Goal: Information Seeking & Learning: Learn about a topic

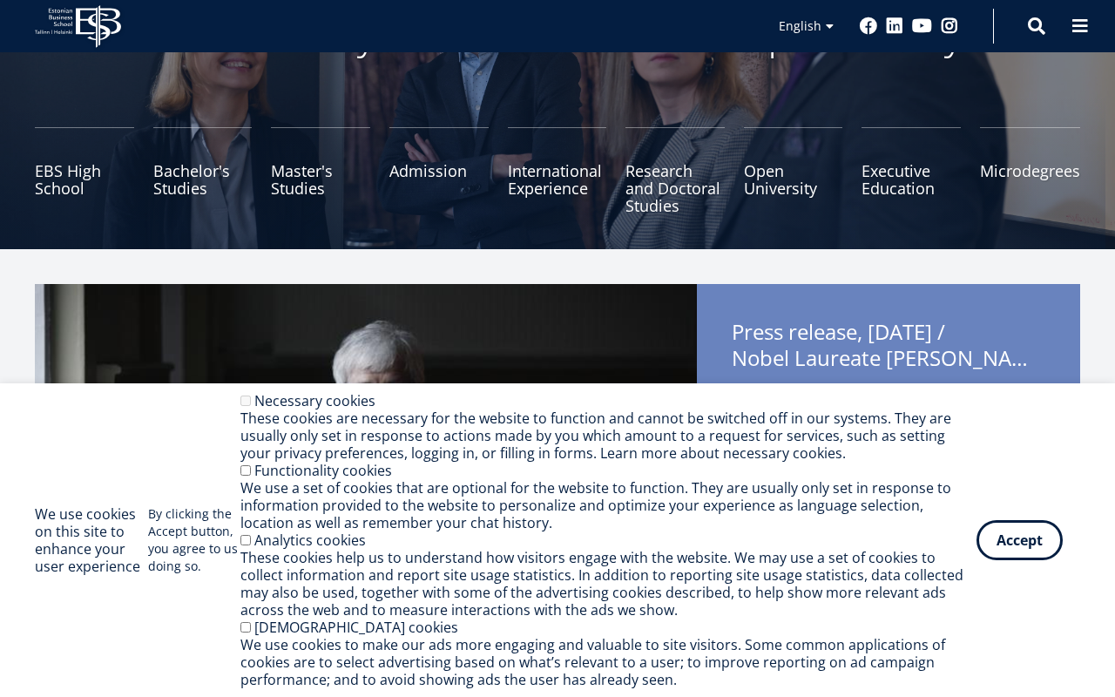
scroll to position [171, 0]
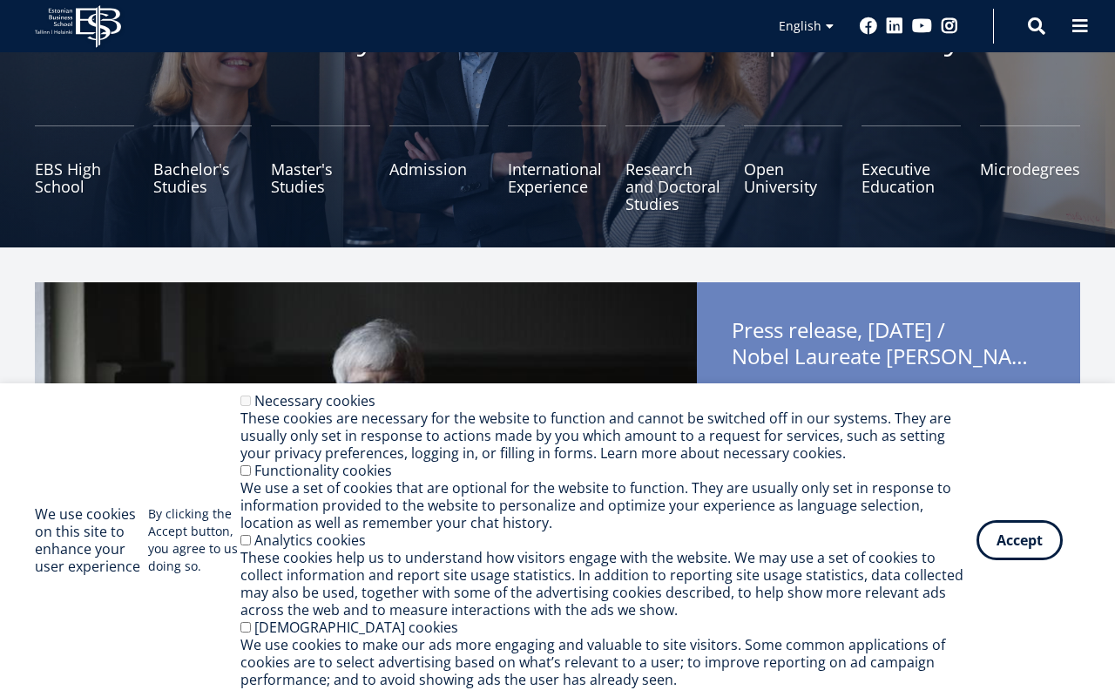
click at [1020, 558] on button "Accept" at bounding box center [1020, 540] width 86 height 40
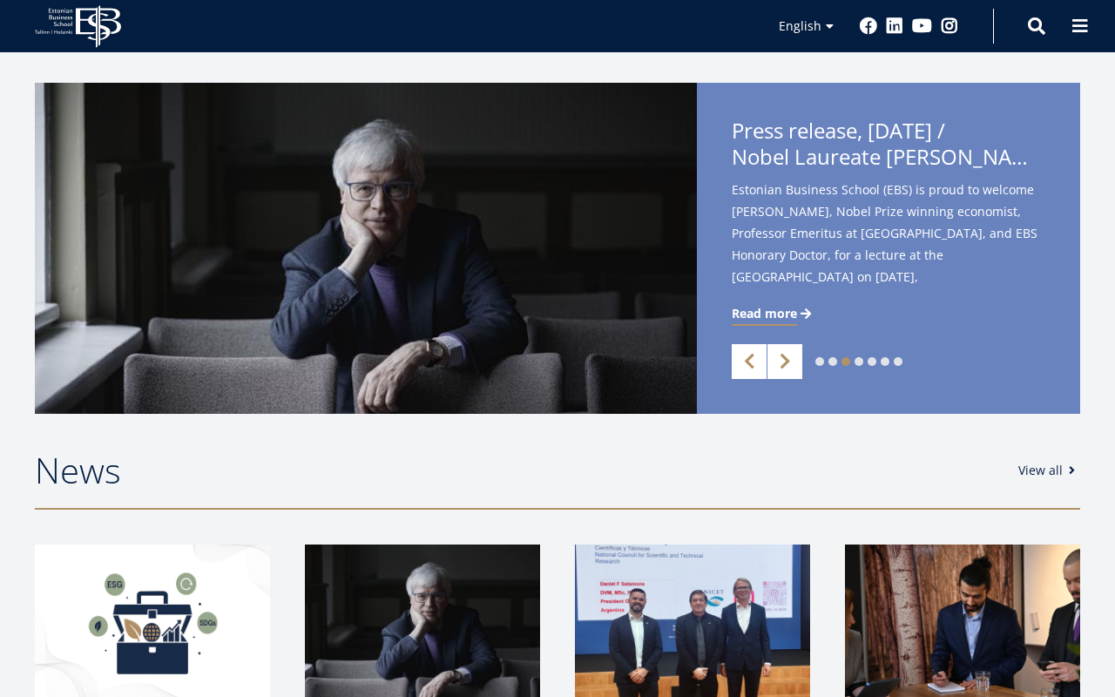
scroll to position [380, 0]
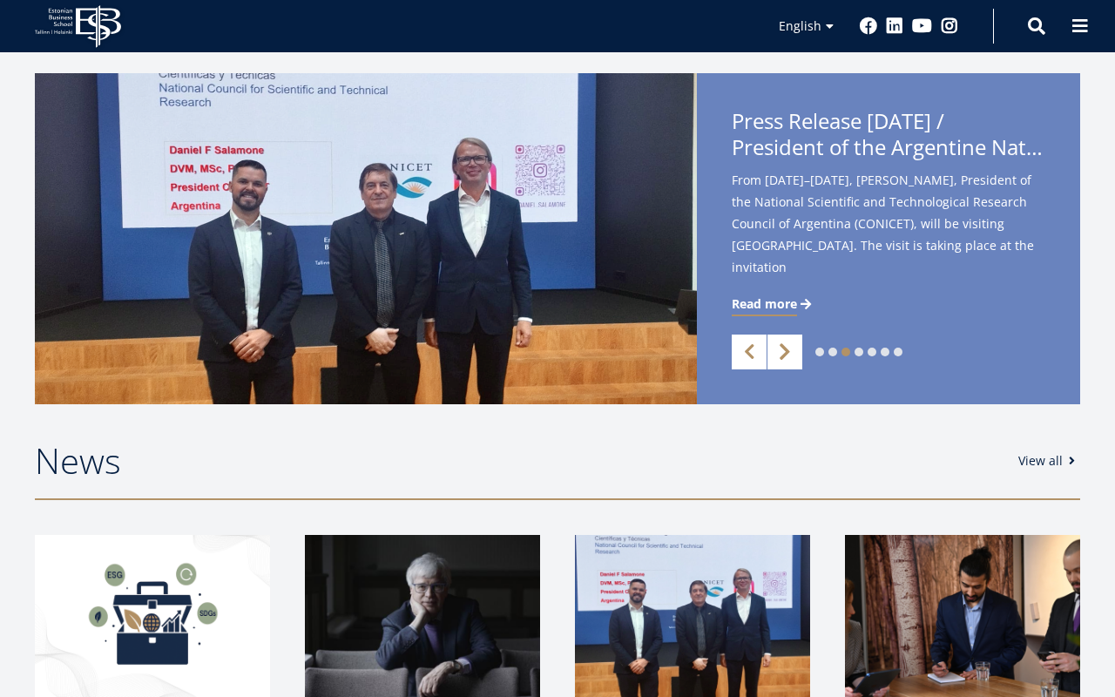
click at [789, 357] on link "Next" at bounding box center [785, 352] width 35 height 35
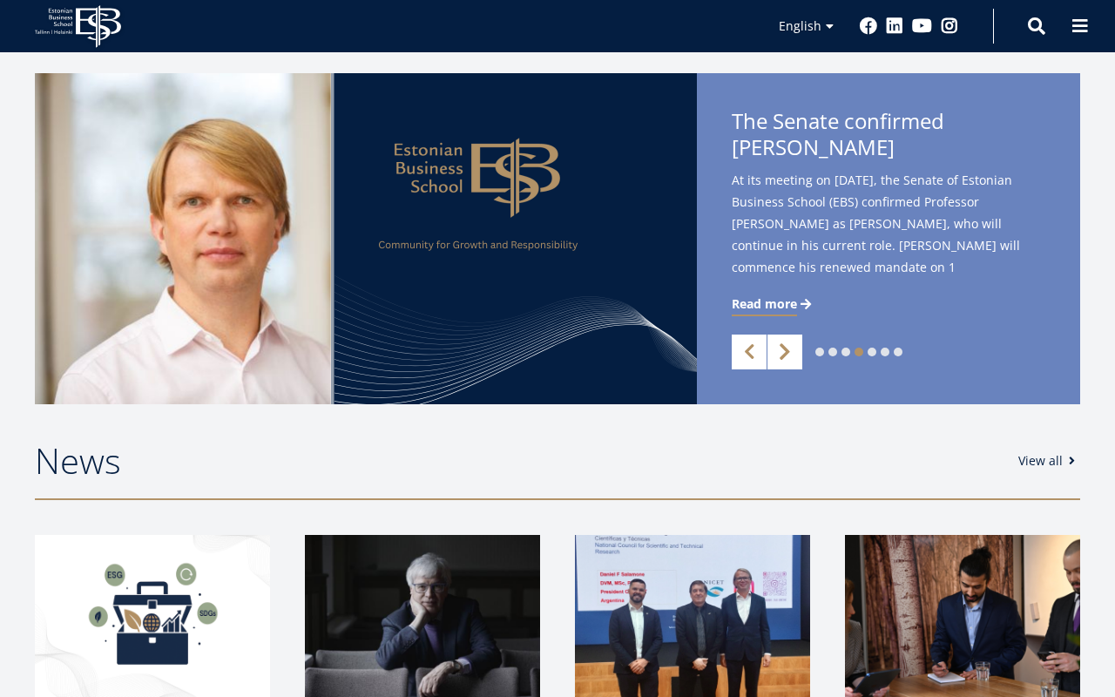
click at [789, 358] on link "Next" at bounding box center [785, 352] width 35 height 35
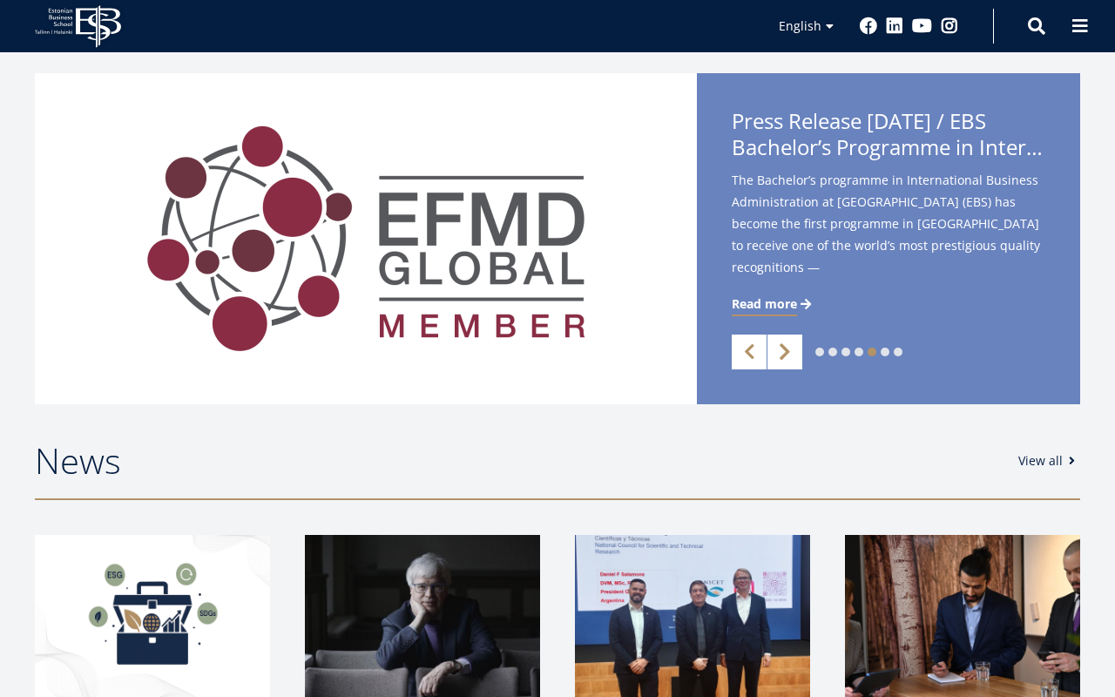
click at [789, 359] on link "Next" at bounding box center [785, 352] width 35 height 35
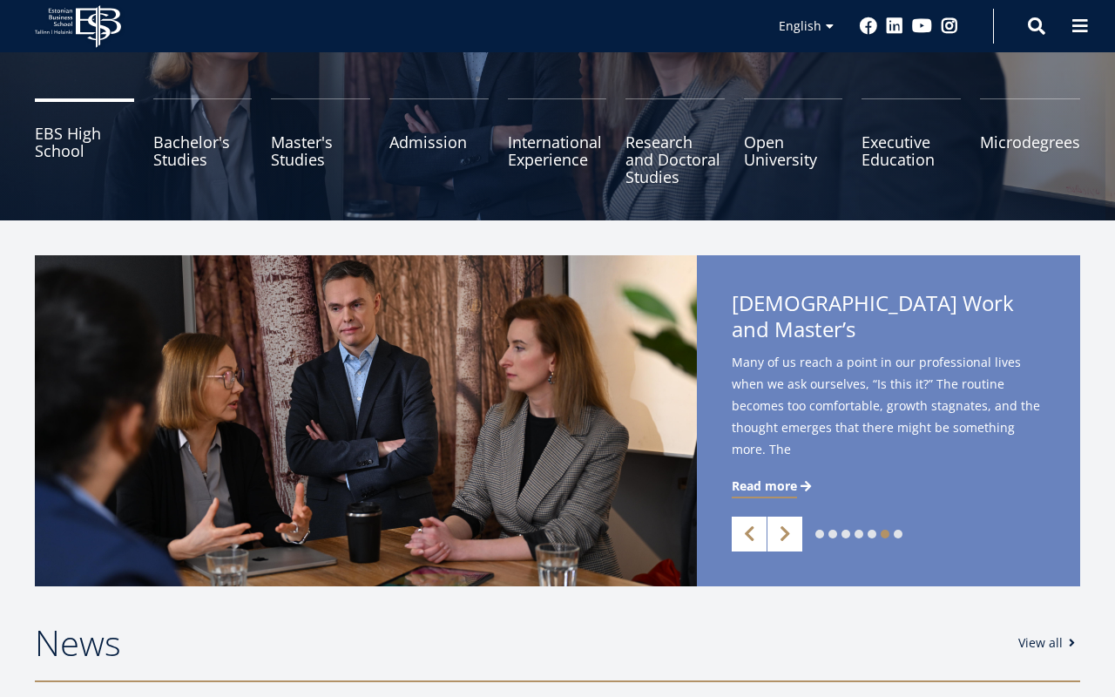
scroll to position [200, 0]
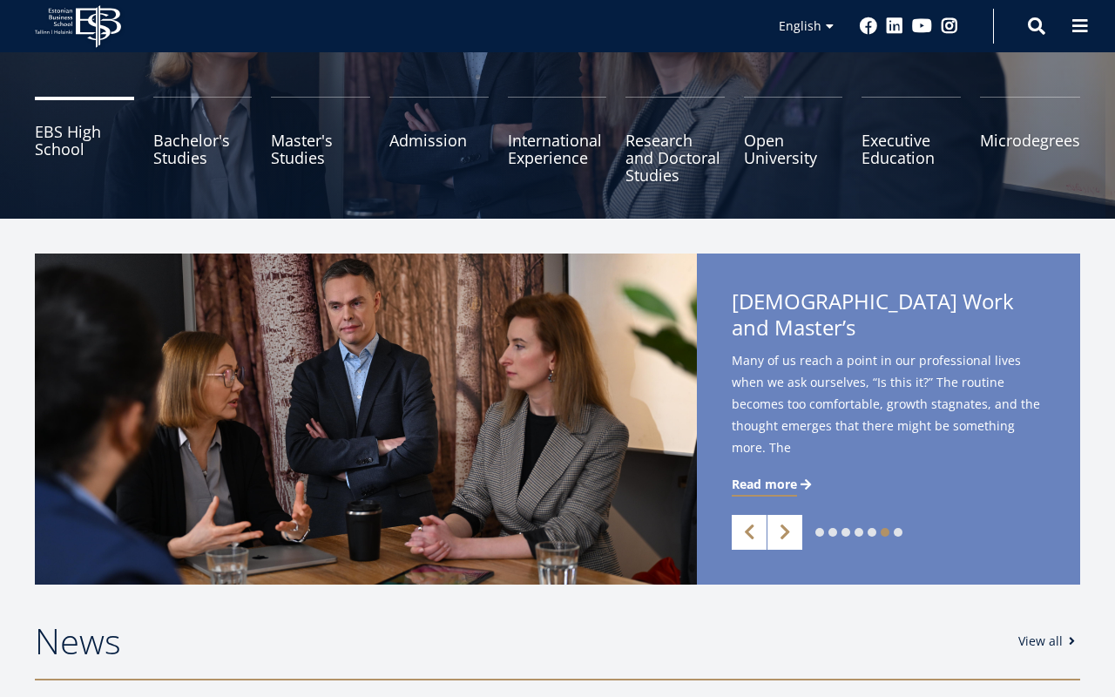
click at [87, 134] on link "EBS High School" at bounding box center [84, 140] width 99 height 87
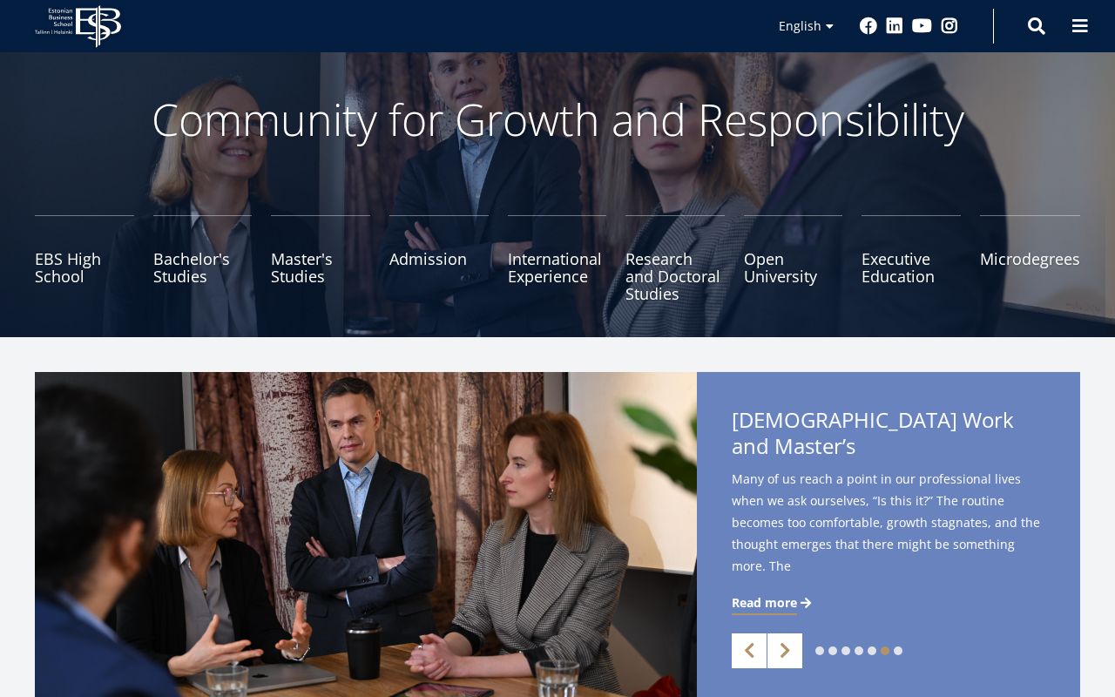
scroll to position [72, 0]
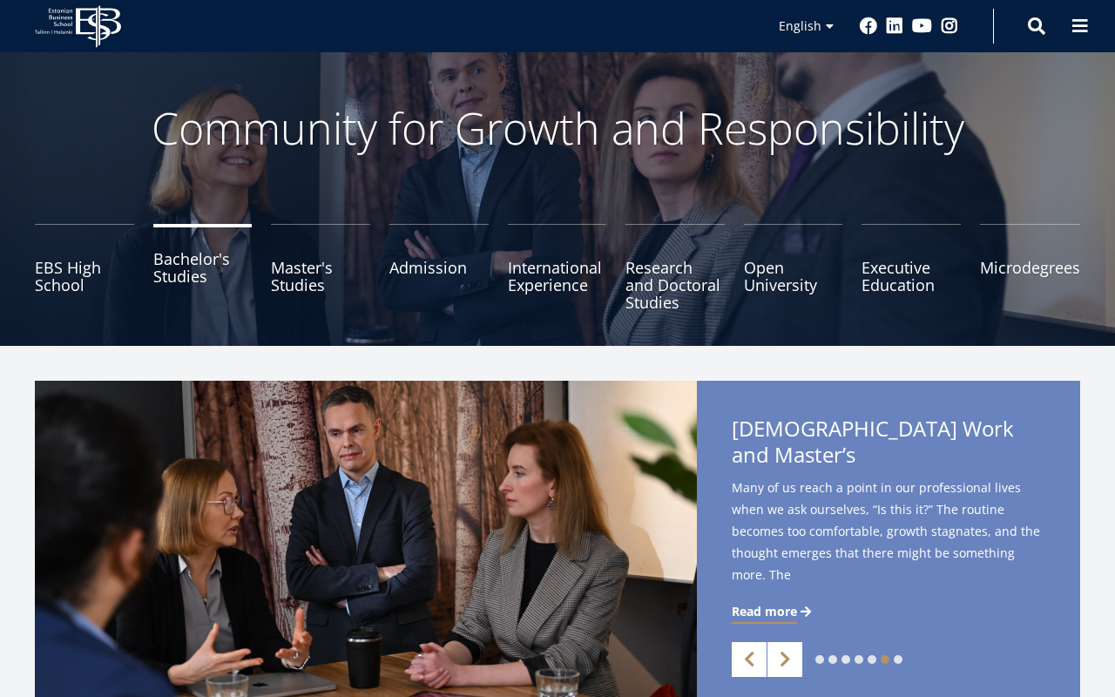
click at [204, 271] on link "Bachelor's Studies" at bounding box center [202, 267] width 99 height 87
click at [301, 276] on link "Master's Studies" at bounding box center [320, 267] width 99 height 87
click at [557, 286] on link "International Experience" at bounding box center [557, 267] width 99 height 87
click at [1039, 281] on link "Microdegrees" at bounding box center [1030, 267] width 100 height 87
click at [904, 287] on link "Executive Education" at bounding box center [911, 267] width 99 height 87
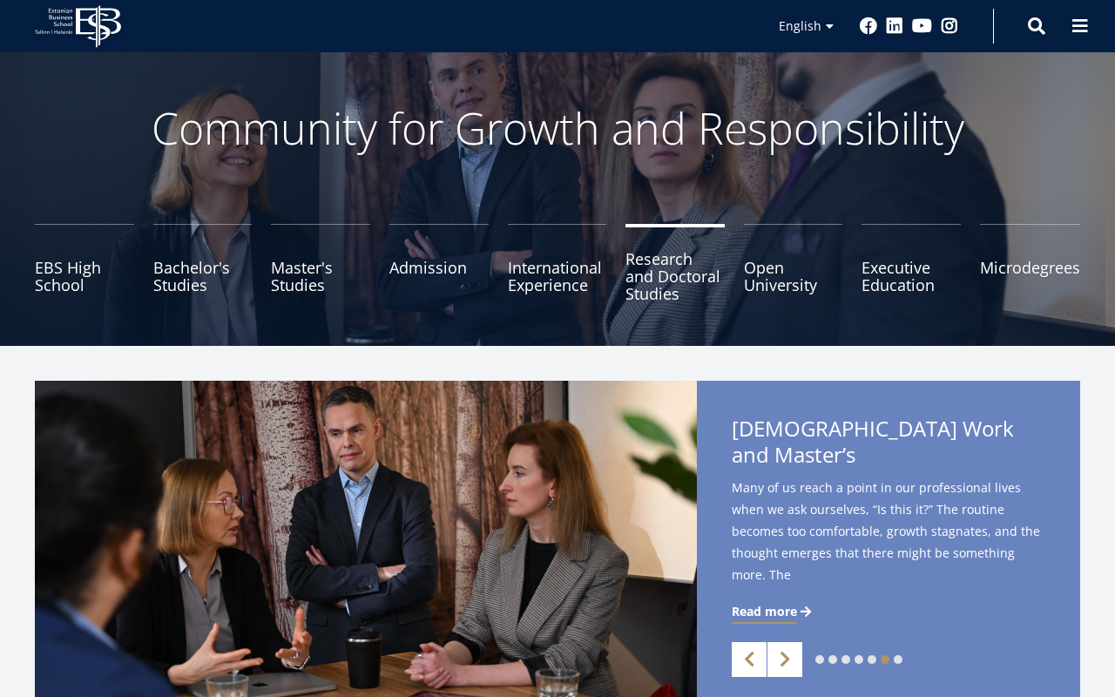
click at [671, 292] on link "Research and Doctoral Studies" at bounding box center [675, 267] width 99 height 87
click at [459, 274] on link "Admission" at bounding box center [438, 267] width 99 height 87
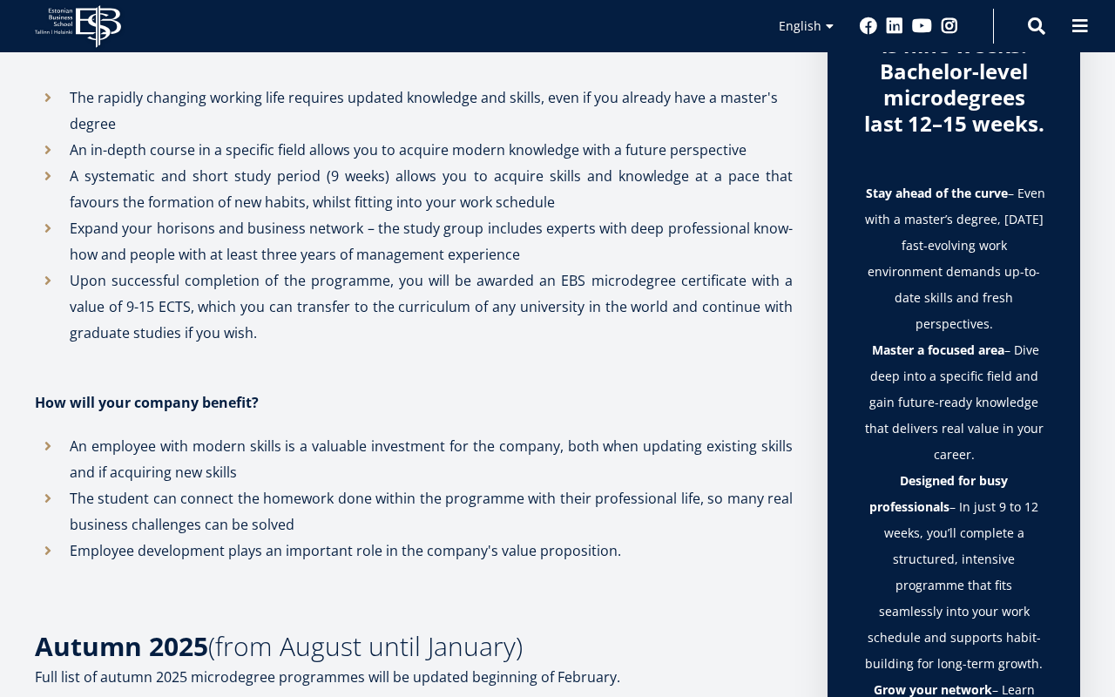
scroll to position [762, 0]
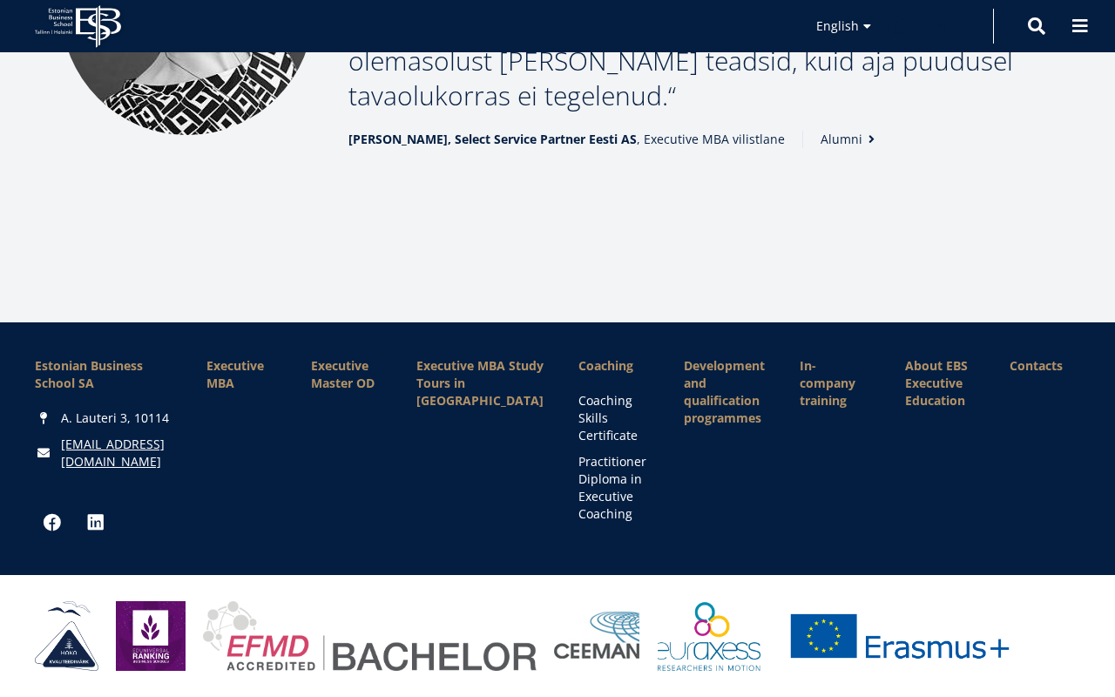
scroll to position [2113, 0]
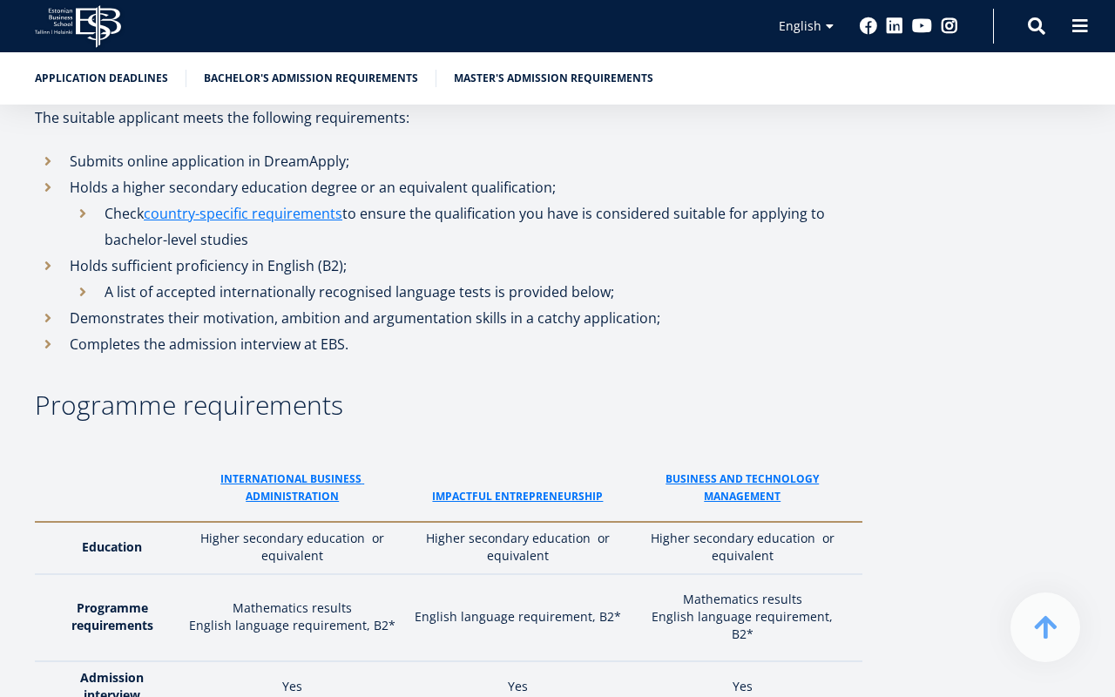
scroll to position [2208, 0]
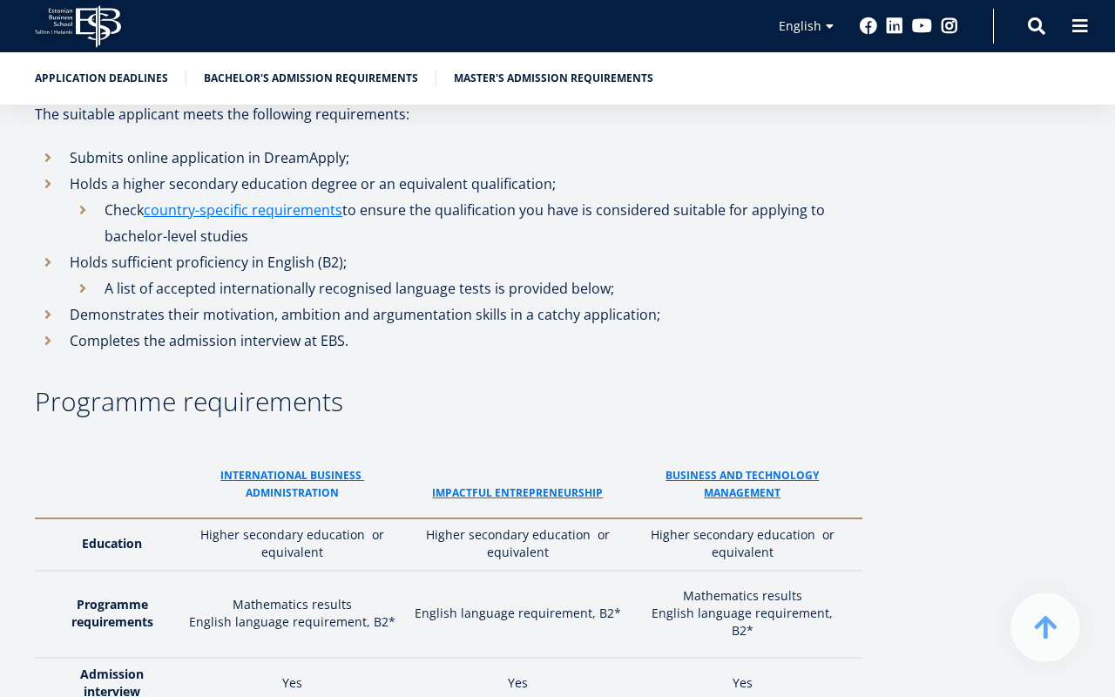
click at [305, 484] on link "administraTion" at bounding box center [292, 492] width 93 height 17
click at [491, 484] on link "ImPACTFUL ENTREPRENEURSHIP" at bounding box center [517, 492] width 171 height 17
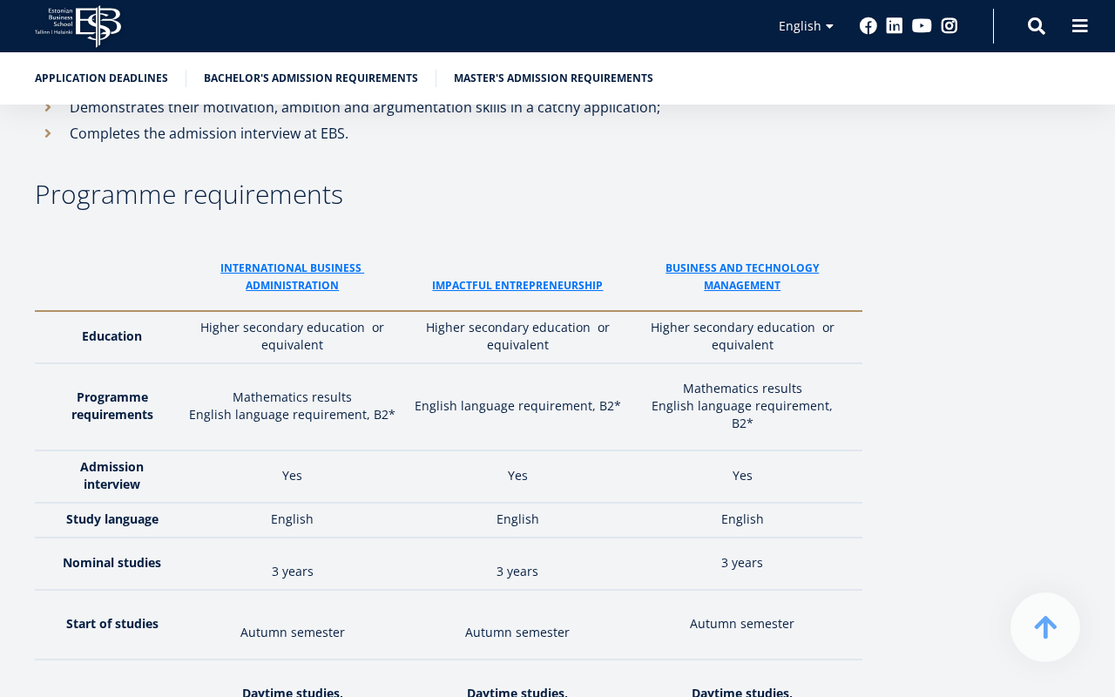
scroll to position [2300, 0]
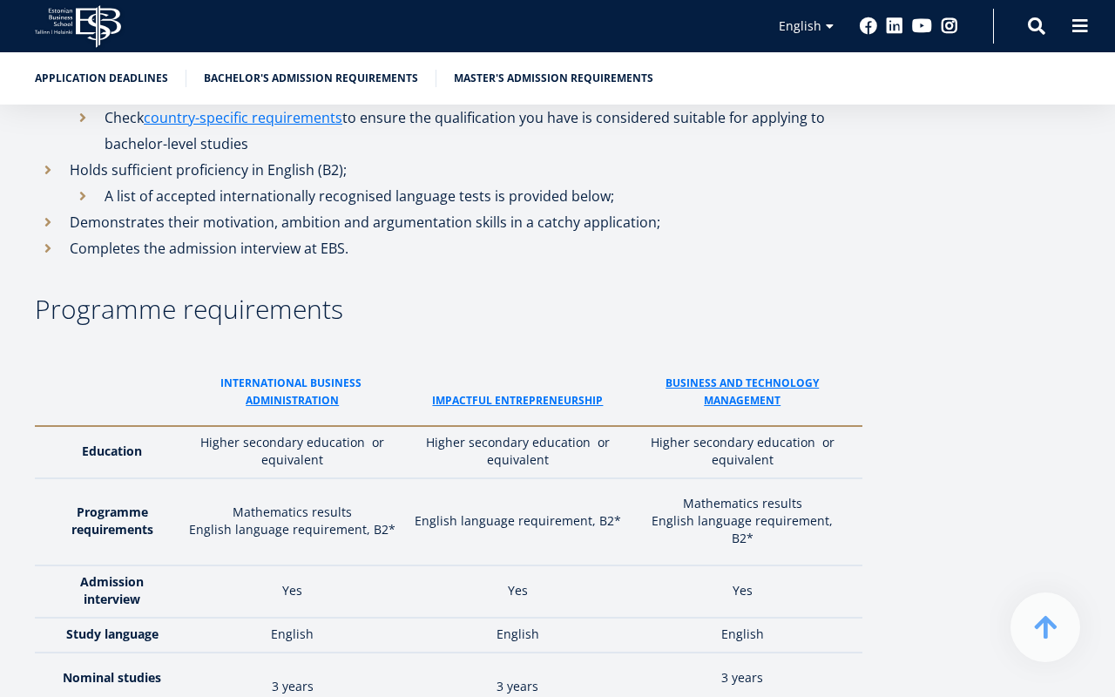
click at [280, 375] on link "International business" at bounding box center [292, 383] width 144 height 17
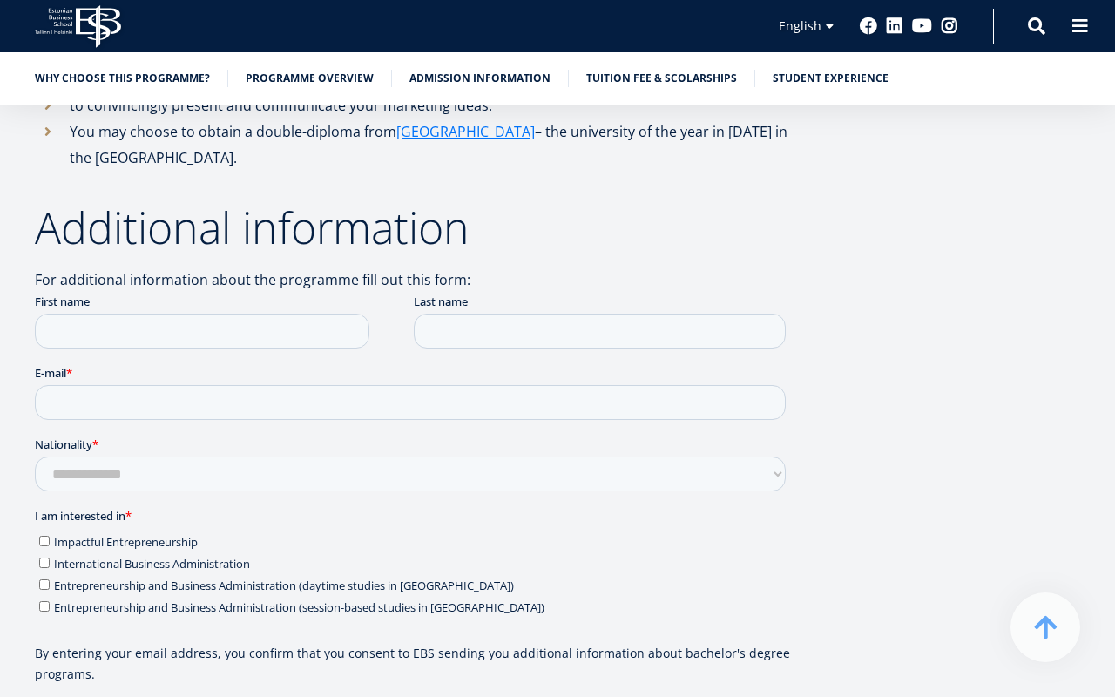
scroll to position [4343, 0]
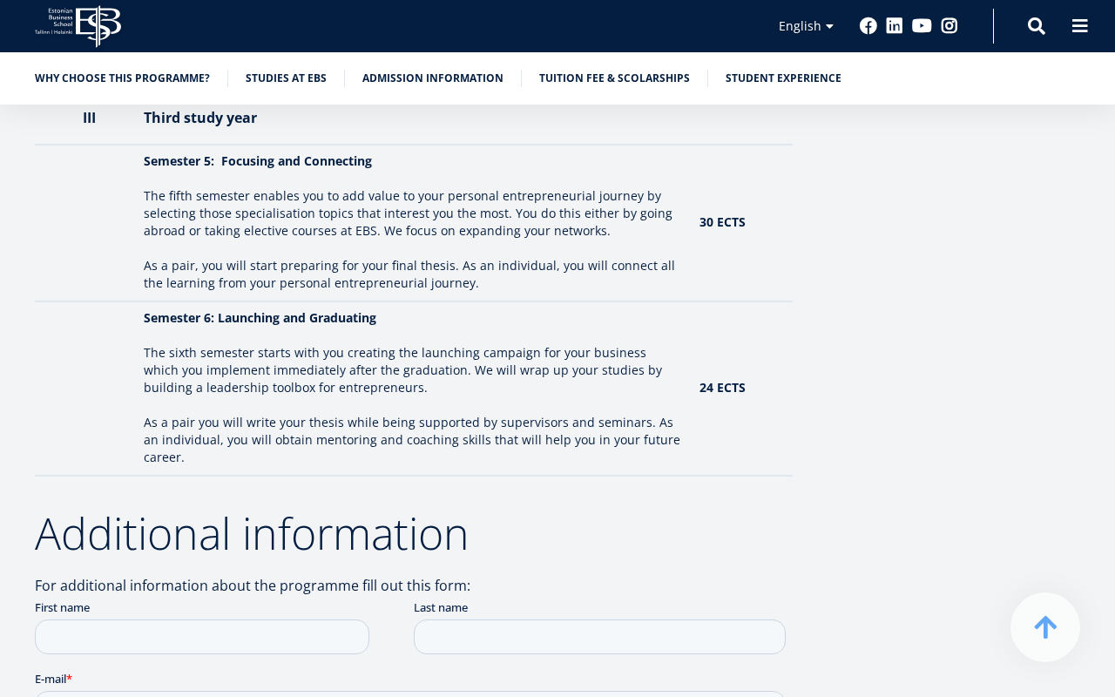
scroll to position [3237, 0]
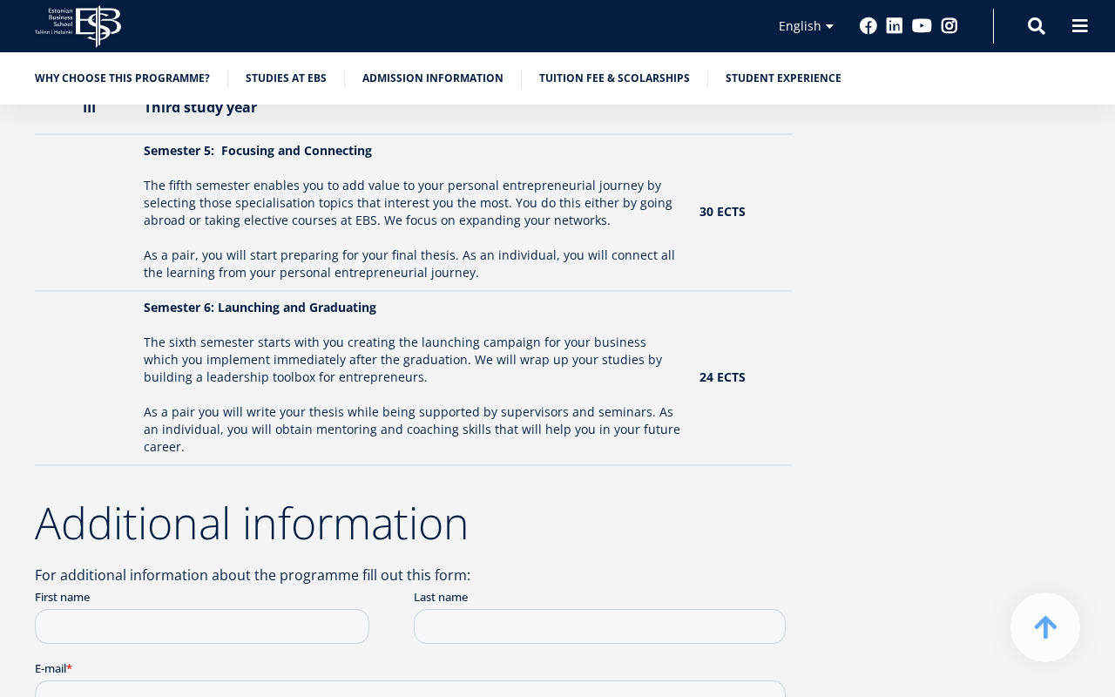
drag, startPoint x: 143, startPoint y: 293, endPoint x: 137, endPoint y: 302, distance: 11.4
click at [137, 302] on td "Semester 6: Launching and Graduating The sixth semester starts with you creatin…" at bounding box center [413, 378] width 557 height 174
click at [146, 386] on p at bounding box center [413, 394] width 539 height 17
click at [319, 403] on p "As a pair you will write your thesis while being supported by supervisors and s…" at bounding box center [413, 429] width 539 height 52
click at [332, 403] on p "As a pair you will write your thesis while being supported by supervisors and s…" at bounding box center [413, 429] width 539 height 52
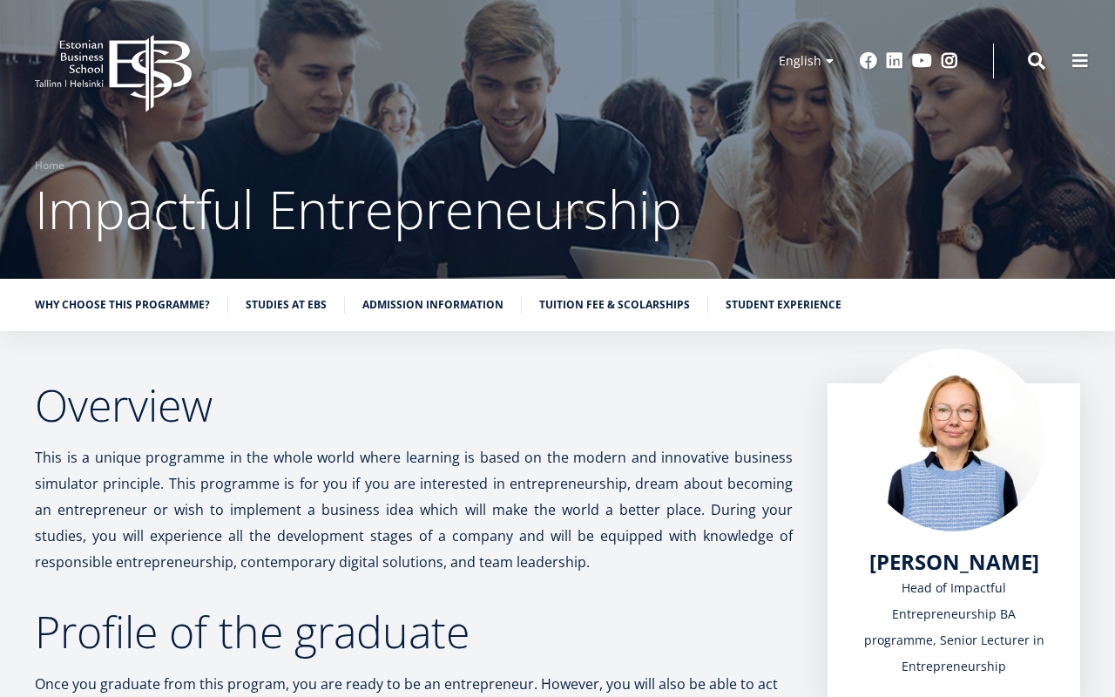
scroll to position [0, 0]
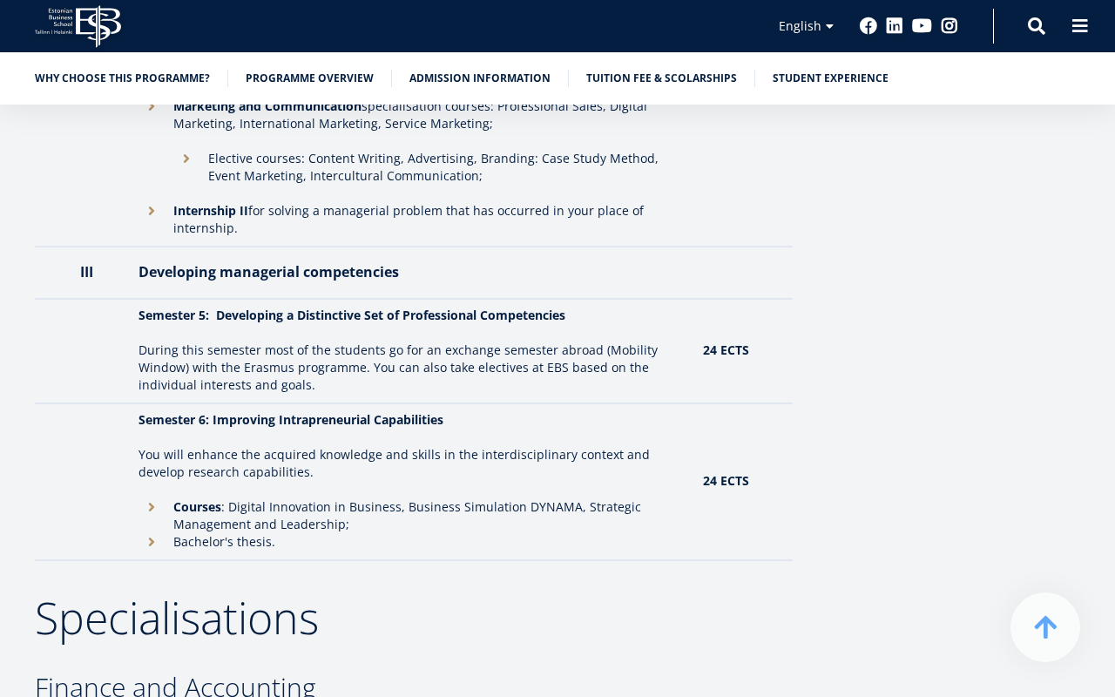
scroll to position [2947, 0]
